Goal: Navigation & Orientation: Find specific page/section

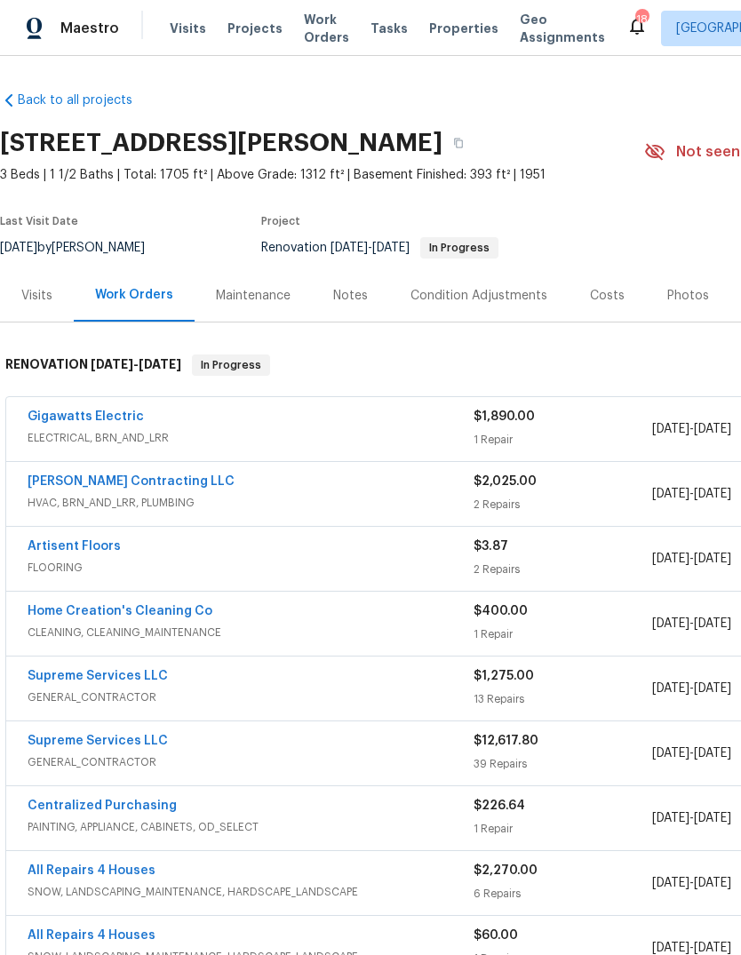
click at [465, 32] on span "Properties" at bounding box center [463, 29] width 69 height 18
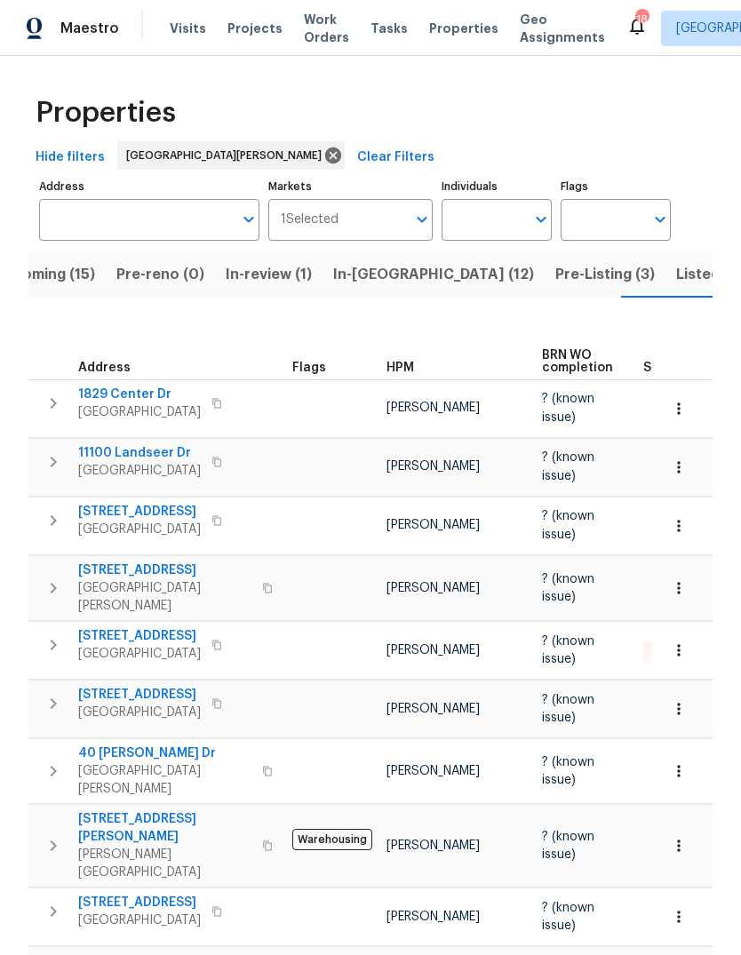
click at [394, 362] on span "HPM" at bounding box center [400, 368] width 28 height 12
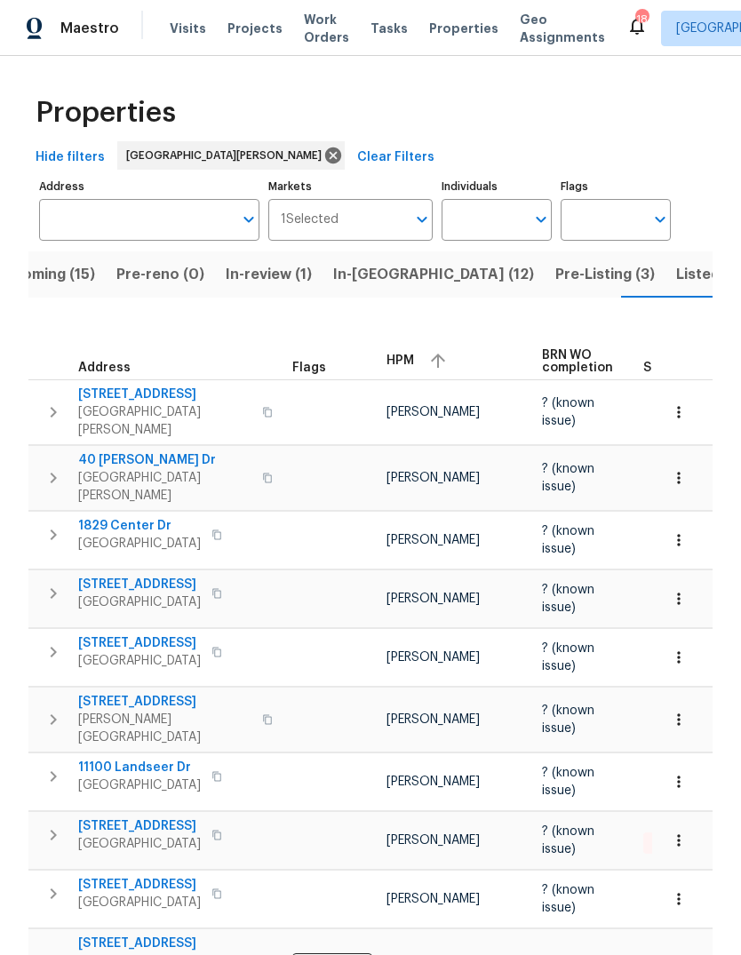
click at [403, 361] on div "HPM" at bounding box center [456, 360] width 141 height 27
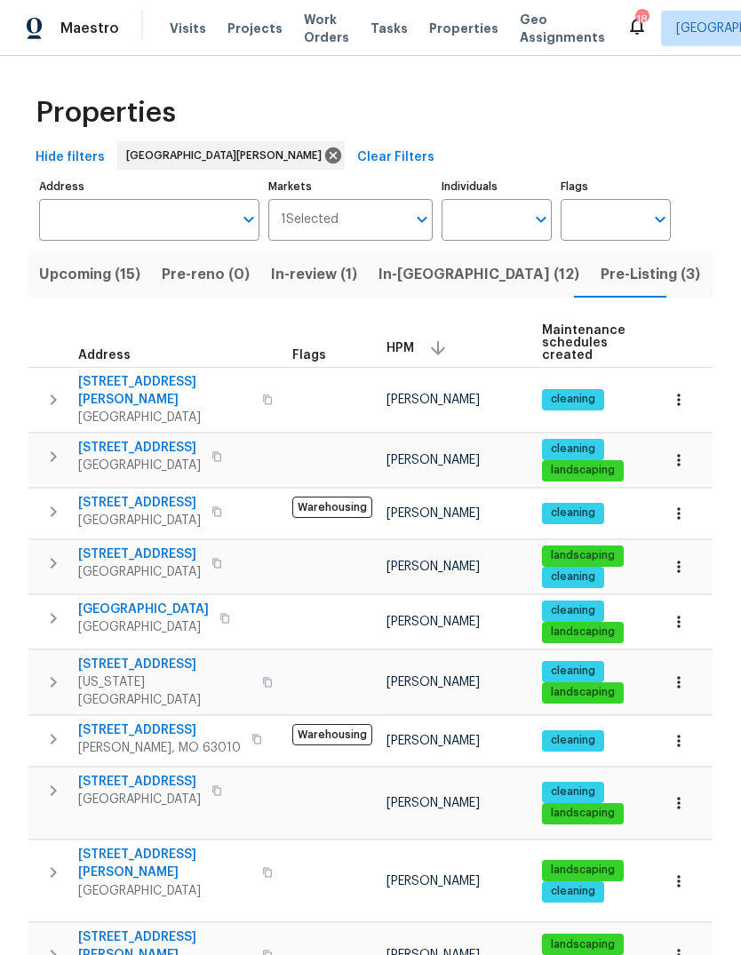
click at [601, 285] on span "Pre-Listing (3)" at bounding box center [650, 274] width 99 height 25
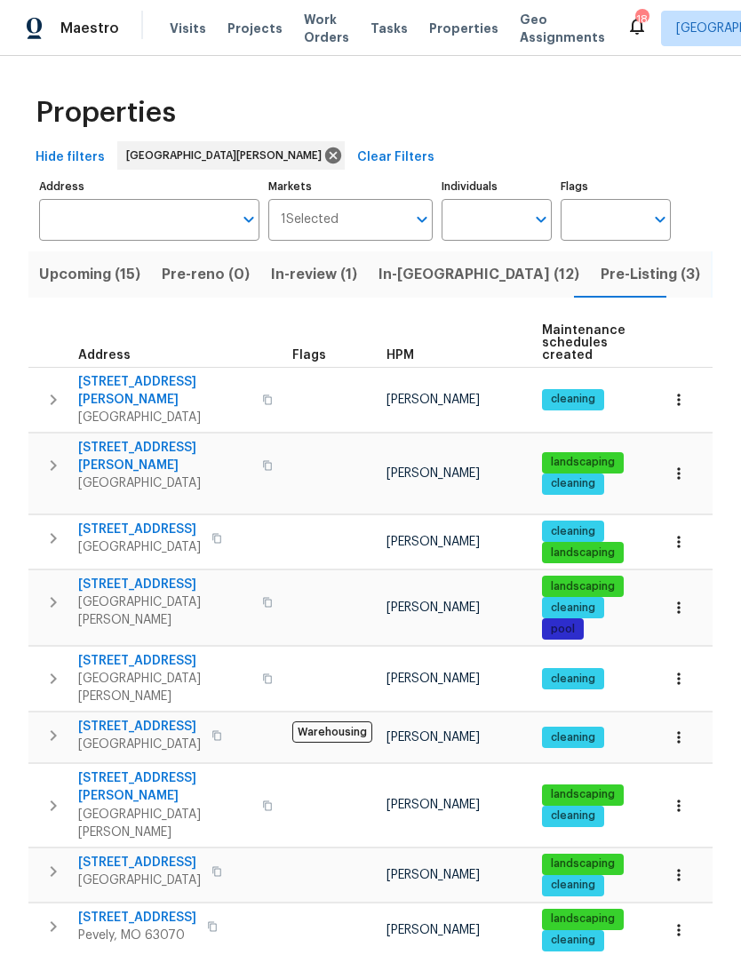
click at [423, 272] on span "In-[GEOGRAPHIC_DATA] (12)" at bounding box center [478, 274] width 201 height 25
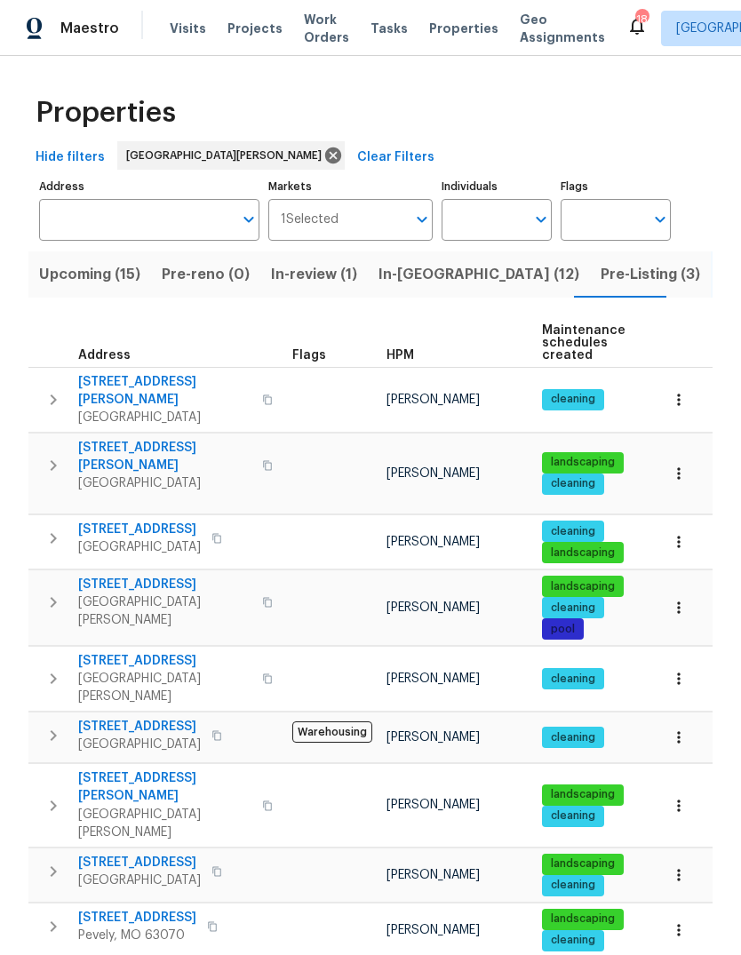
click at [407, 362] on span "HPM" at bounding box center [400, 355] width 28 height 12
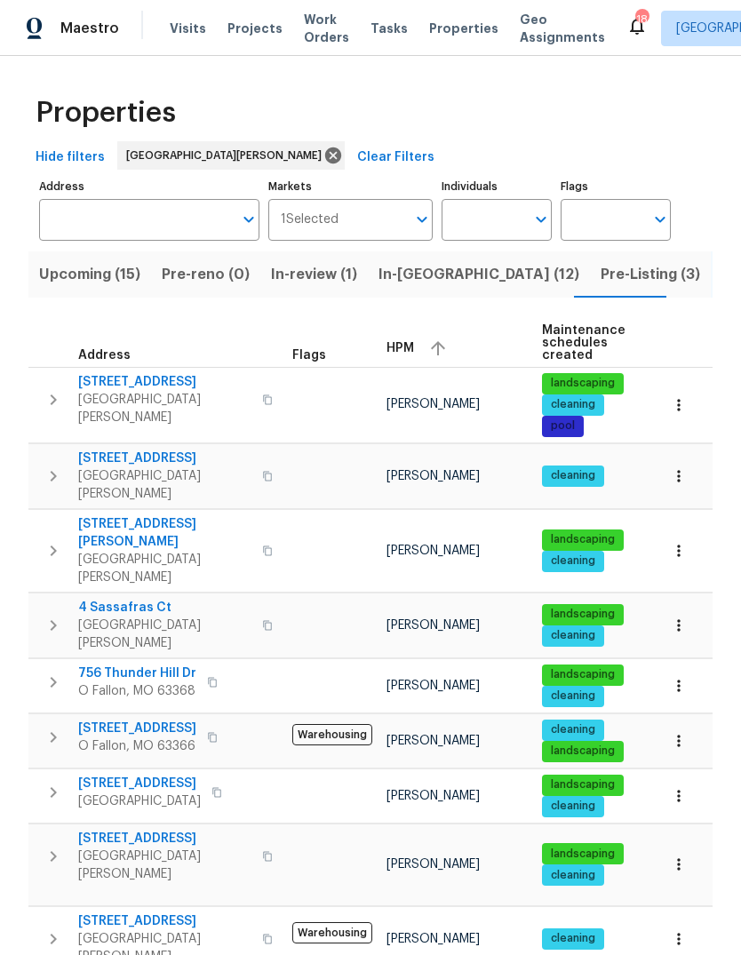
click at [412, 355] on div "HPM" at bounding box center [456, 348] width 141 height 27
